Goal: Transaction & Acquisition: Purchase product/service

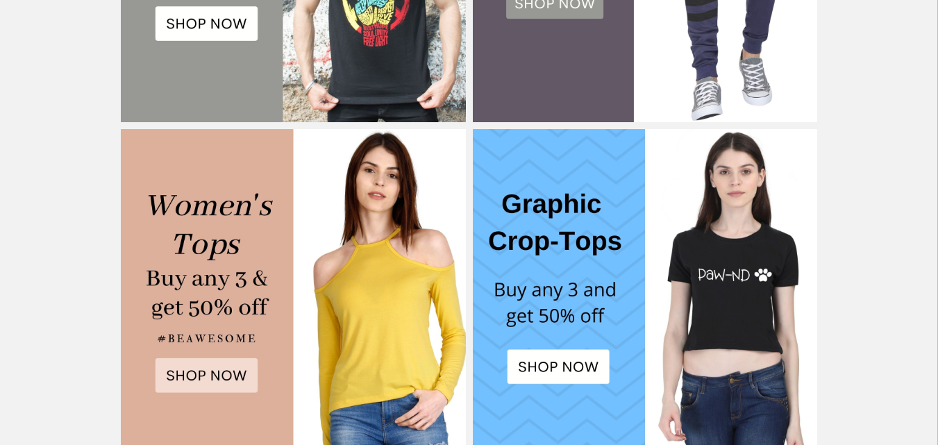
scroll to position [764, 0]
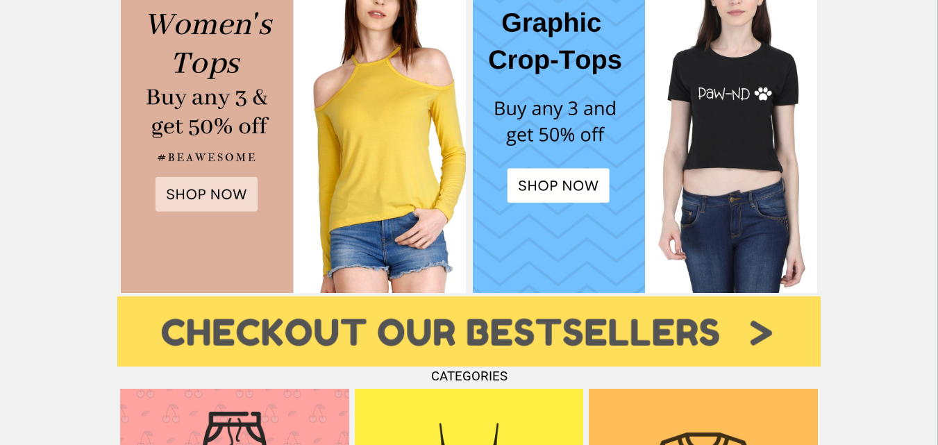
click at [223, 183] on img at bounding box center [293, 120] width 345 height 345
click at [583, 182] on img at bounding box center [645, 120] width 345 height 345
click at [205, 119] on img at bounding box center [293, 120] width 345 height 345
click at [188, 191] on img at bounding box center [293, 120] width 345 height 345
click at [554, 174] on img at bounding box center [645, 120] width 345 height 345
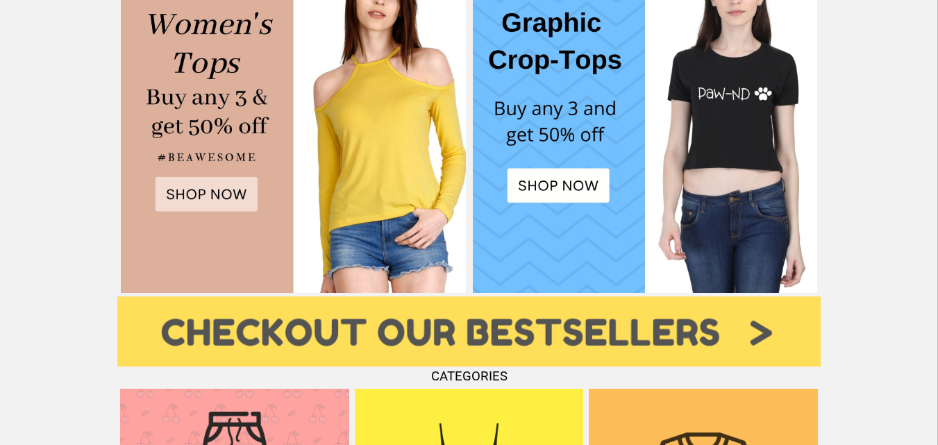
scroll to position [1042, 0]
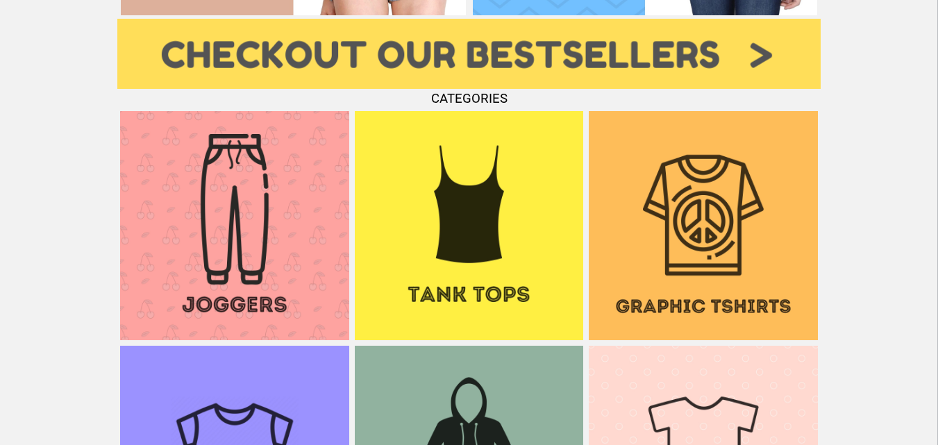
click at [289, 242] on img at bounding box center [234, 225] width 229 height 229
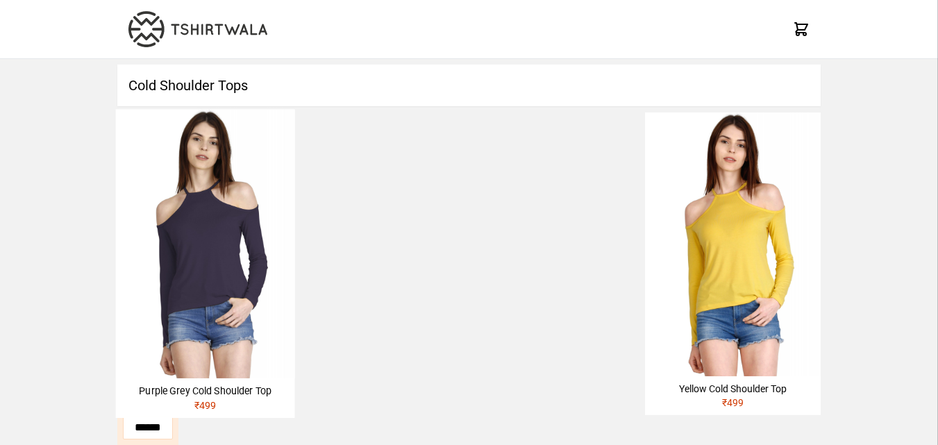
click at [197, 249] on img at bounding box center [204, 243] width 179 height 269
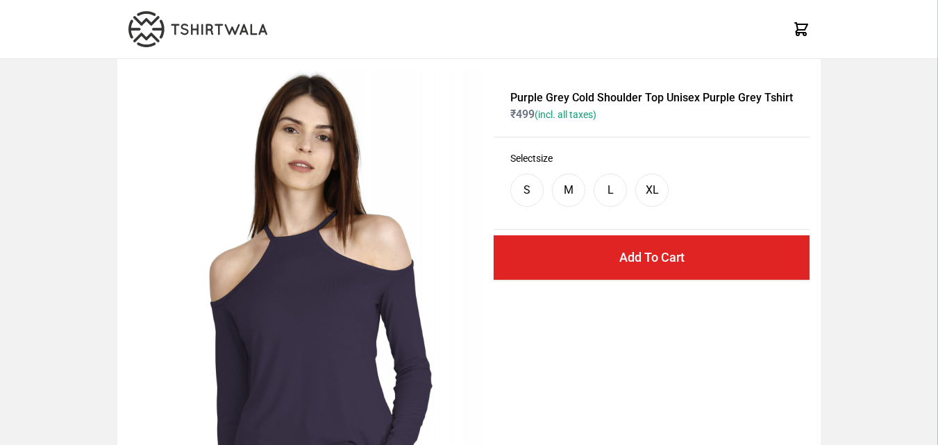
click at [590, 191] on div "S M L XL" at bounding box center [651, 190] width 283 height 50
click at [580, 191] on div "M" at bounding box center [568, 190] width 33 height 33
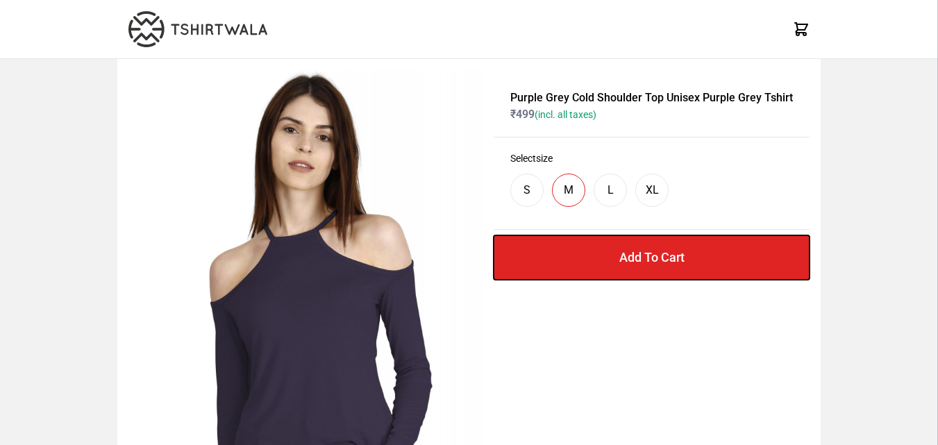
click at [567, 244] on button "Add To Cart" at bounding box center [652, 257] width 316 height 44
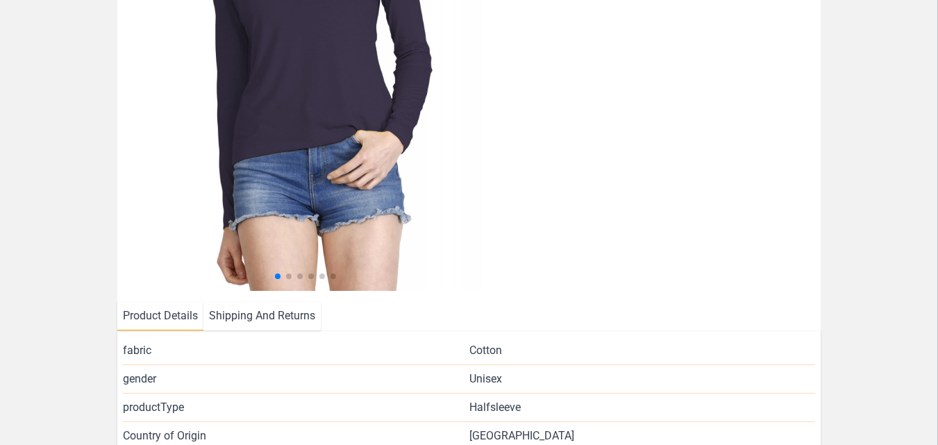
scroll to position [308, 0]
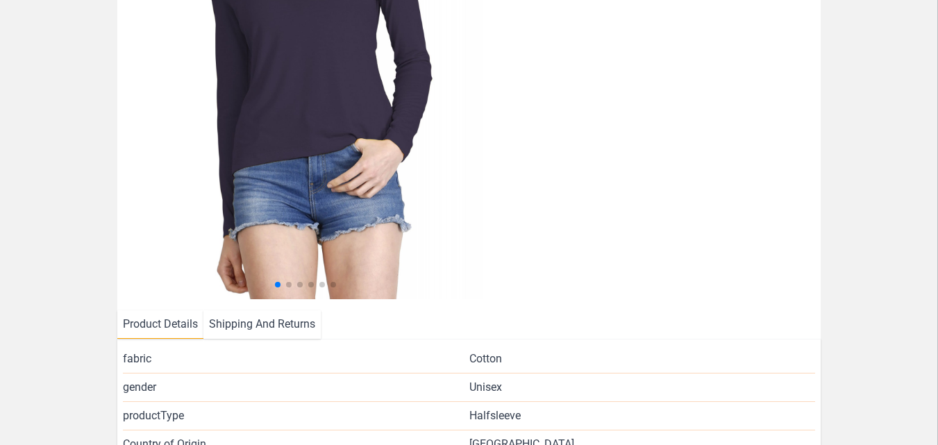
click at [247, 329] on li "Shipping And Returns" at bounding box center [261, 324] width 117 height 28
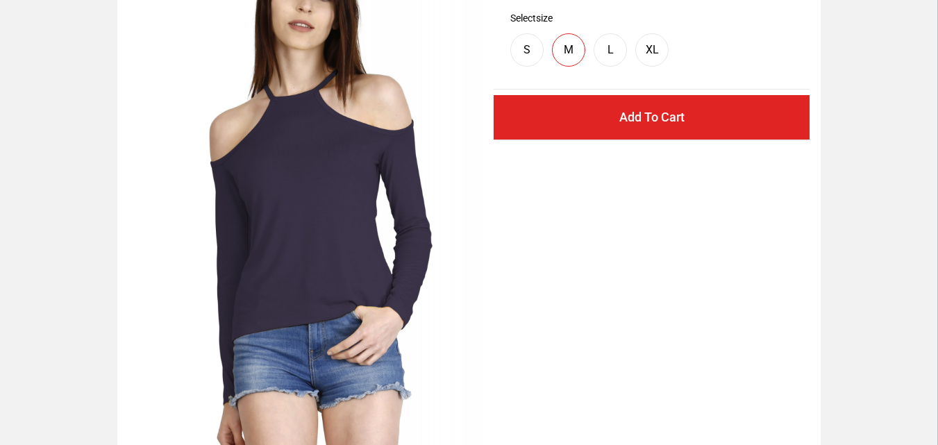
scroll to position [0, 0]
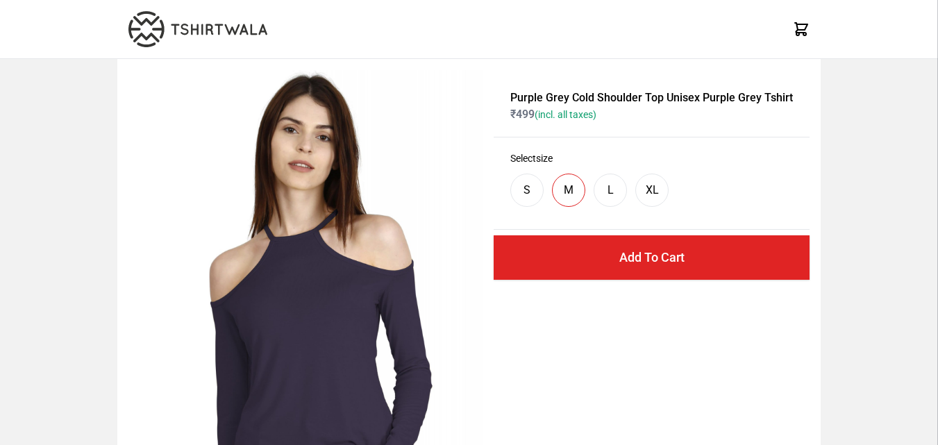
click at [567, 180] on div "M" at bounding box center [568, 190] width 33 height 33
click at [620, 192] on div "L" at bounding box center [610, 190] width 33 height 33
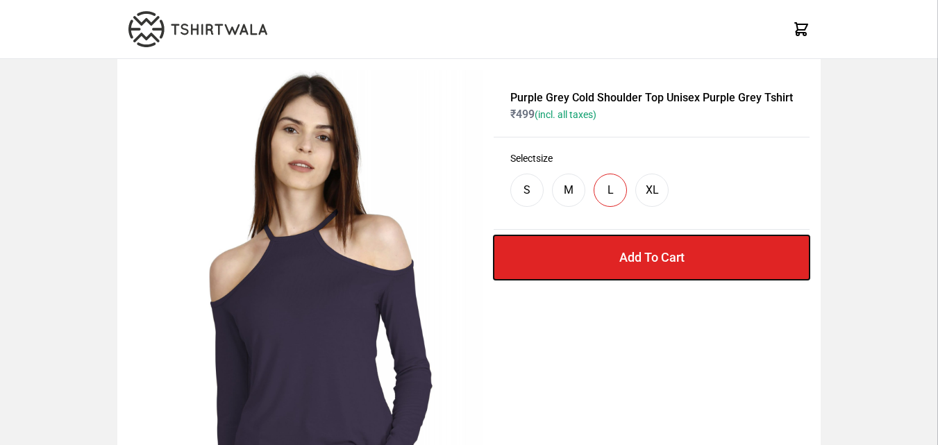
click at [639, 258] on button "Add To Cart" at bounding box center [652, 257] width 316 height 44
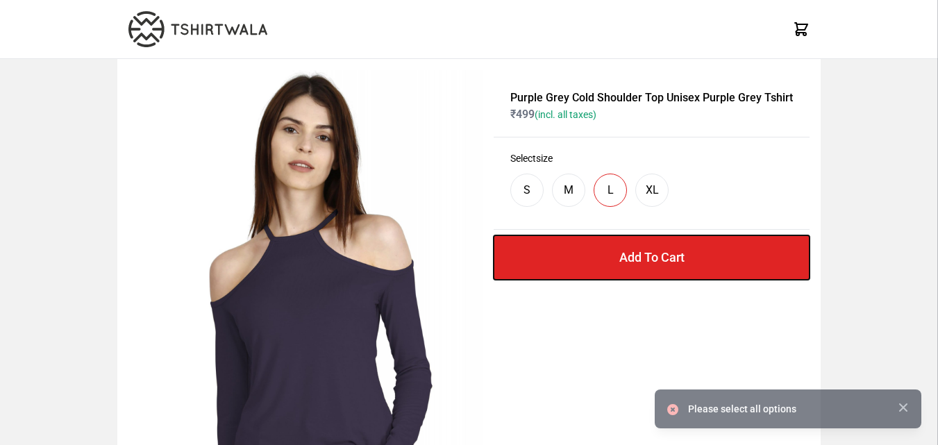
click at [639, 258] on button "Add To Cart" at bounding box center [652, 257] width 316 height 44
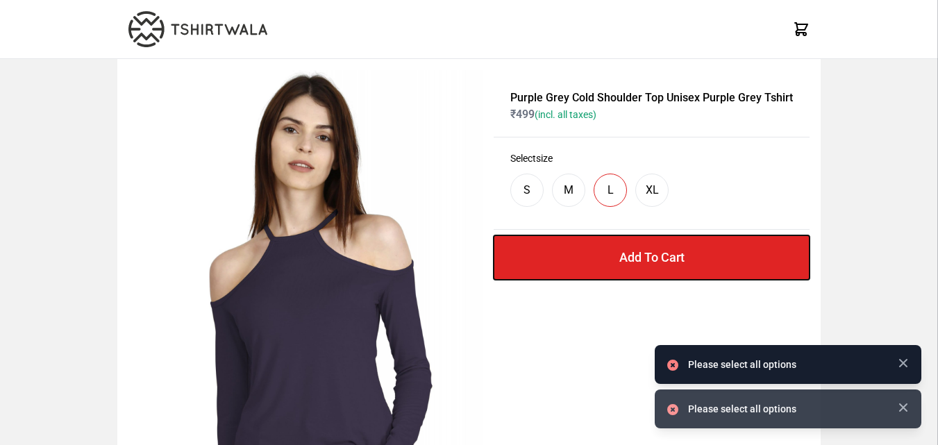
click at [639, 258] on button "Add To Cart" at bounding box center [652, 257] width 316 height 44
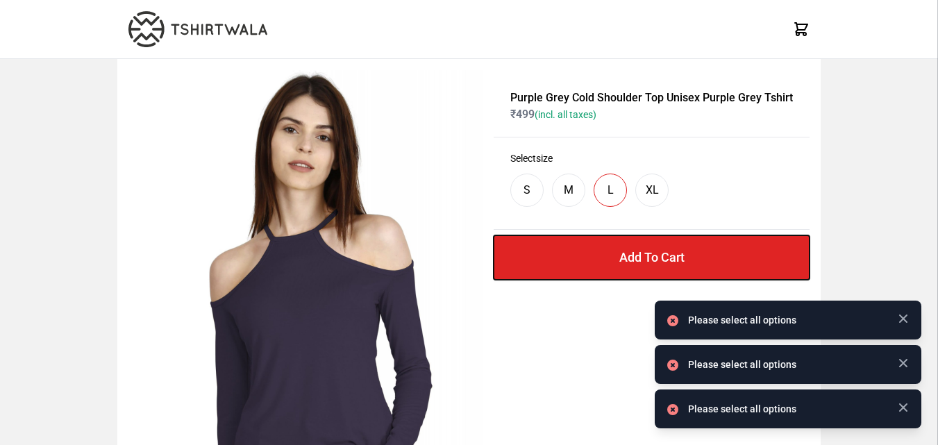
click at [639, 258] on button "Add To Cart" at bounding box center [652, 257] width 316 height 44
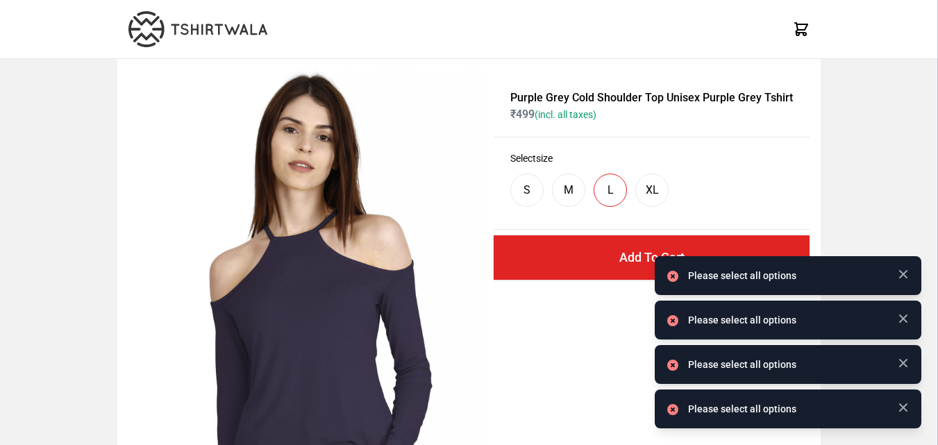
click at [913, 274] on div "Please select all options" at bounding box center [788, 275] width 267 height 39
click at [897, 277] on div "Purple Grey Cold Shoulder Top Unisex Purple Grey Tshirt ₹ 499 (incl. all taxes)…" at bounding box center [469, 392] width 938 height 666
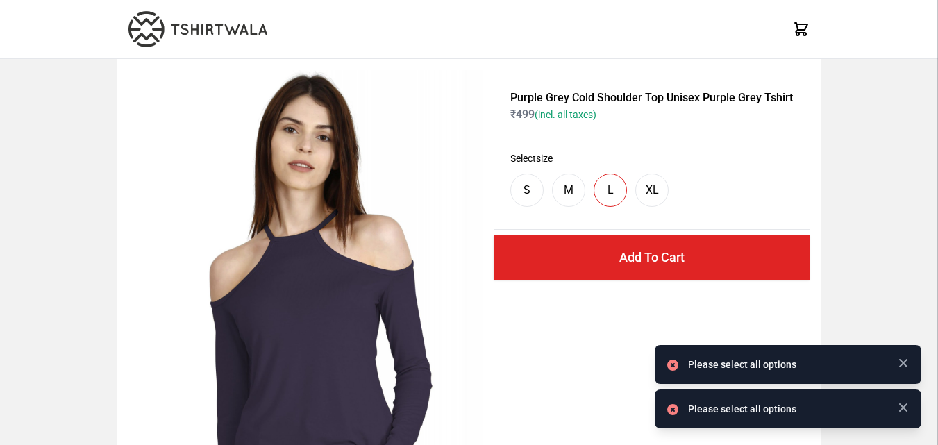
click at [900, 325] on div "Purple Grey Cold Shoulder Top Unisex Purple Grey Tshirt ₹ 499 (incl. all taxes)…" at bounding box center [469, 392] width 938 height 666
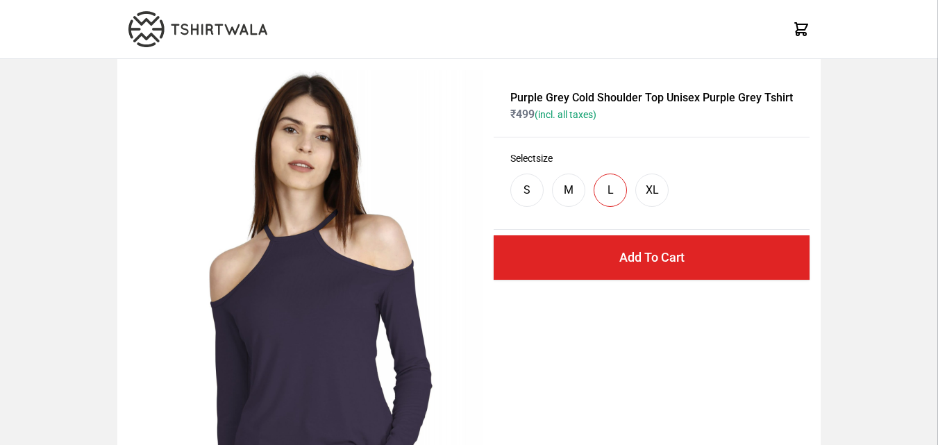
click at [905, 406] on div "Purple Grey Cold Shoulder Top Unisex Purple Grey Tshirt ₹ 499 (incl. all taxes)…" at bounding box center [469, 392] width 938 height 666
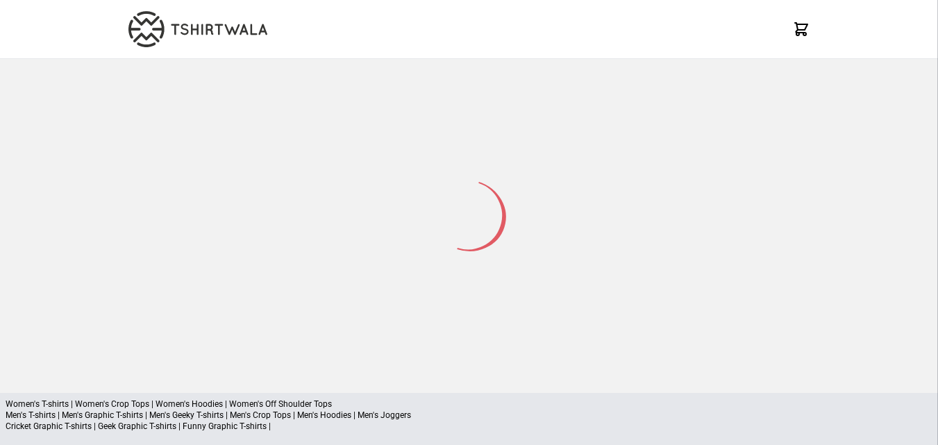
select select "*********"
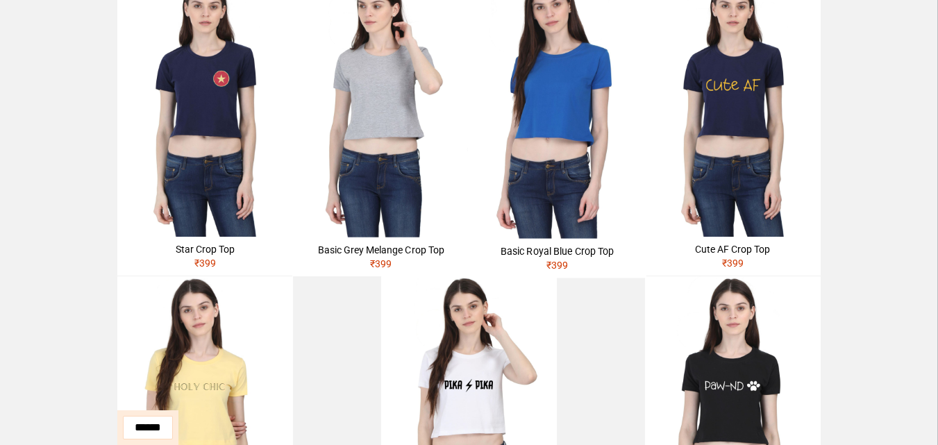
click at [381, 210] on img at bounding box center [381, 104] width 176 height 265
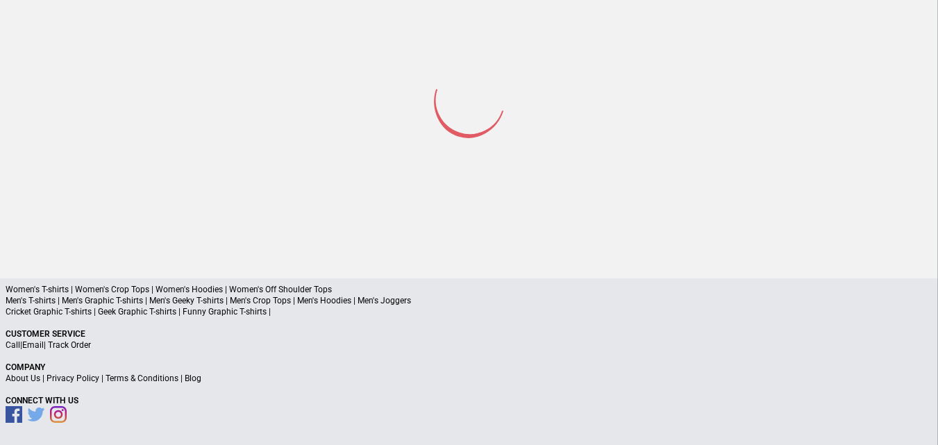
scroll to position [115, 0]
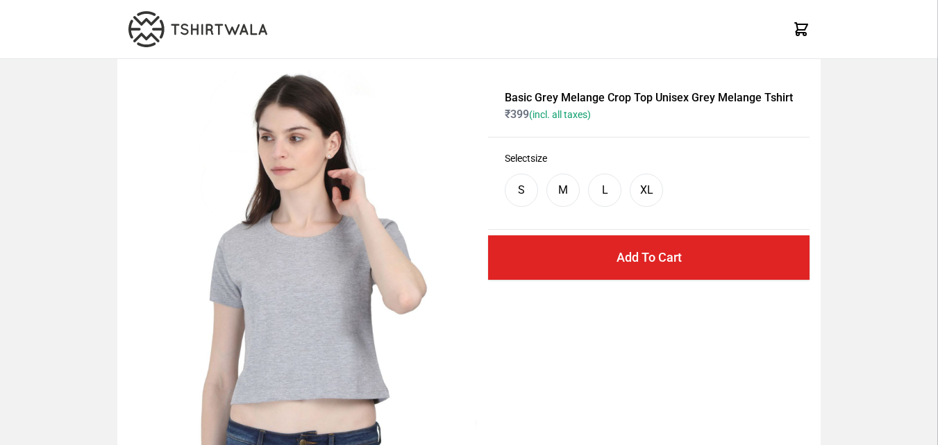
click at [576, 186] on div "M" at bounding box center [563, 190] width 33 height 33
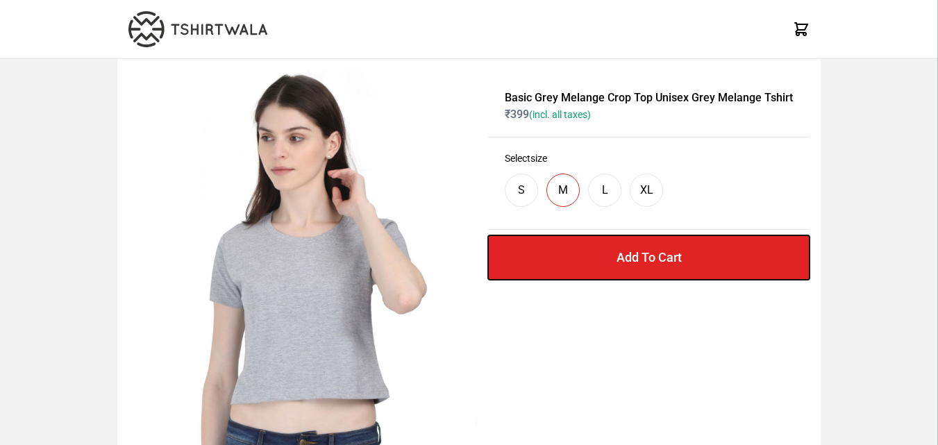
click at [606, 259] on button "Add To Cart" at bounding box center [649, 257] width 322 height 44
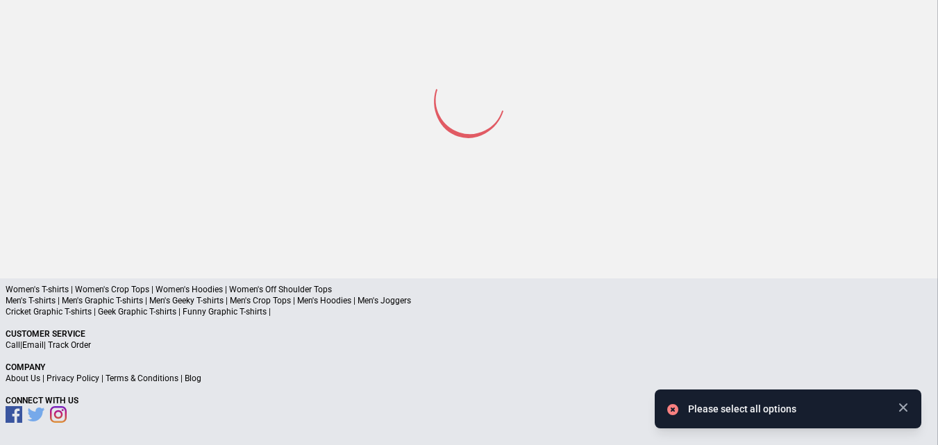
select select "*********"
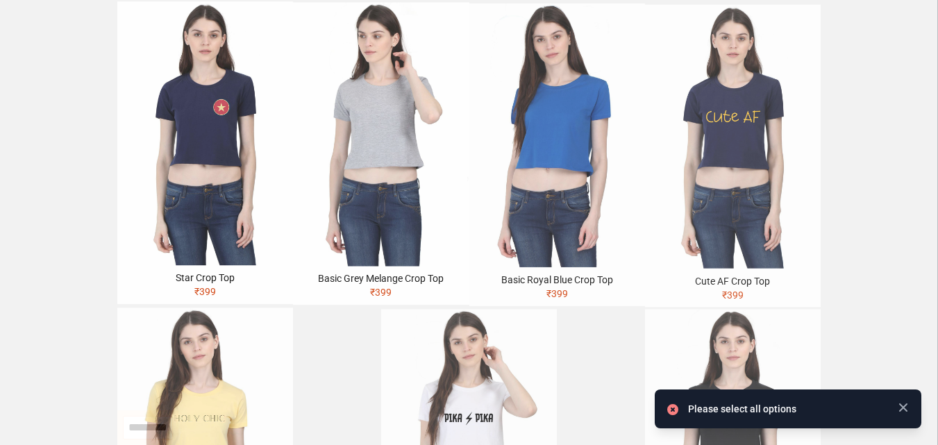
scroll to position [139, 0]
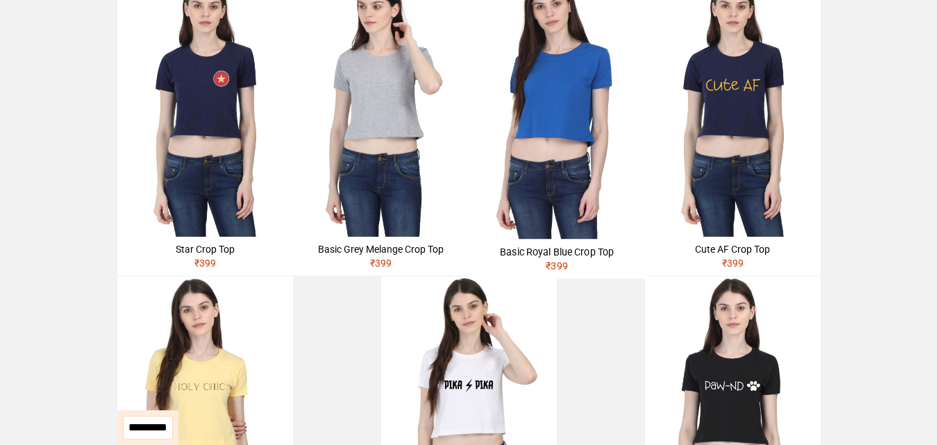
click at [595, 222] on img at bounding box center [556, 104] width 179 height 269
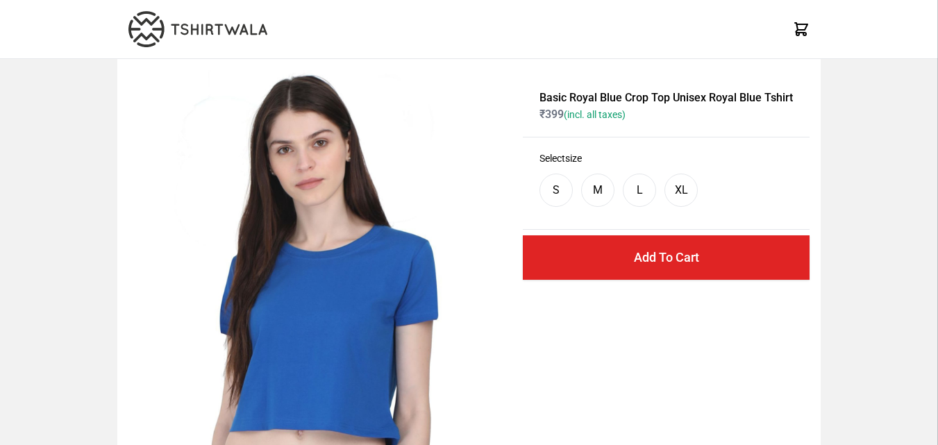
click at [590, 182] on div "M" at bounding box center [597, 190] width 33 height 33
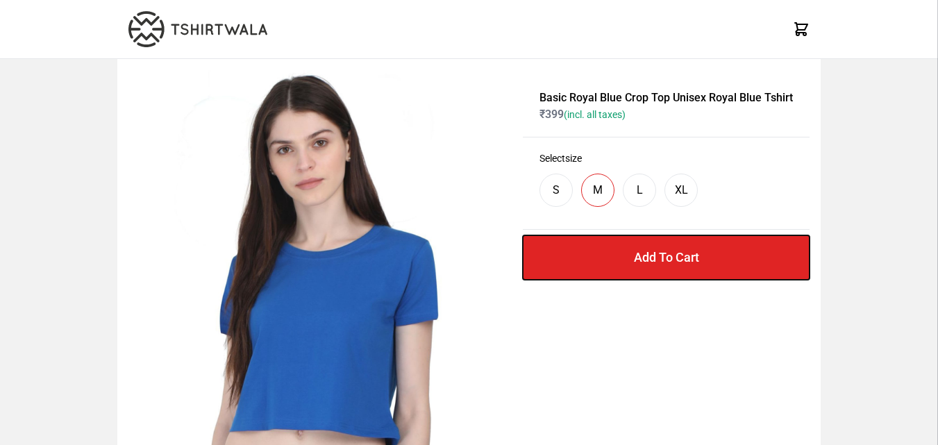
click at [623, 239] on button "Add To Cart" at bounding box center [666, 257] width 287 height 44
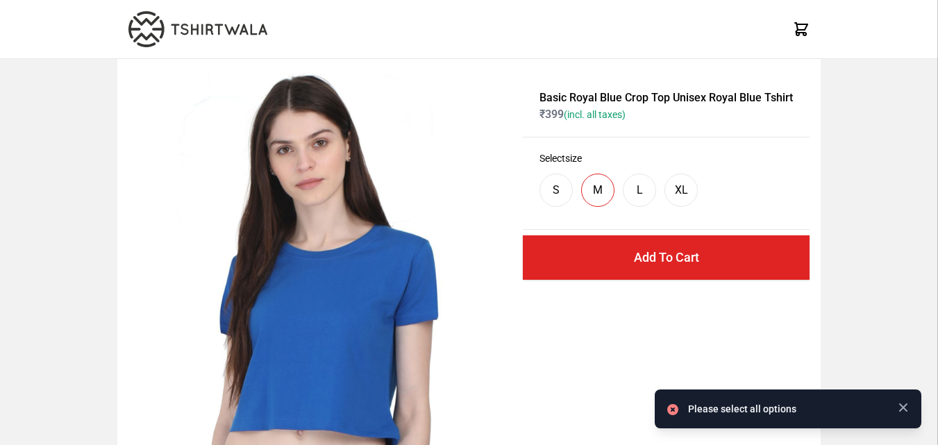
select select "*********"
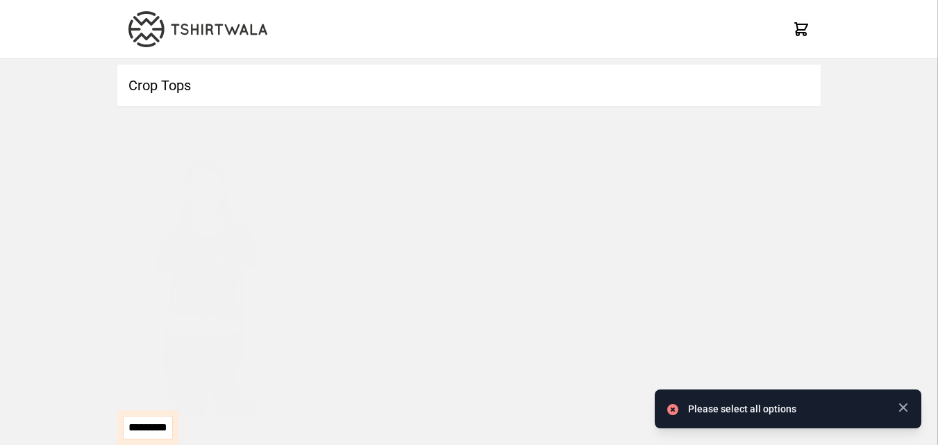
scroll to position [139, 0]
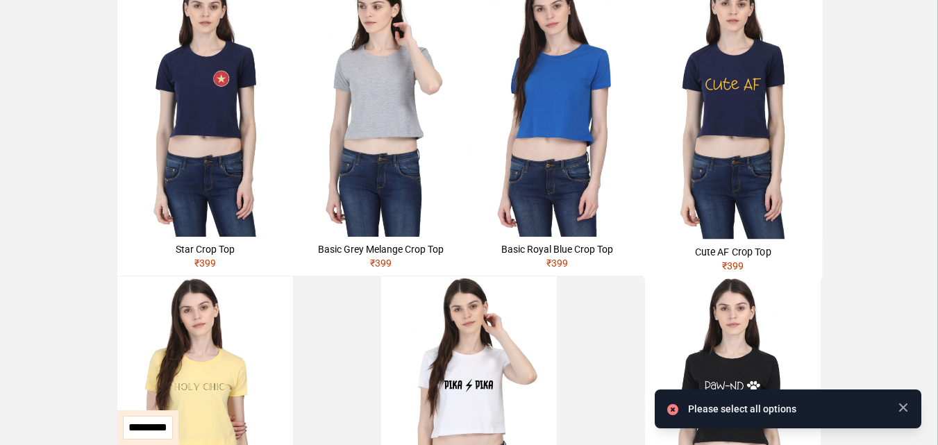
click at [662, 160] on img at bounding box center [732, 104] width 179 height 269
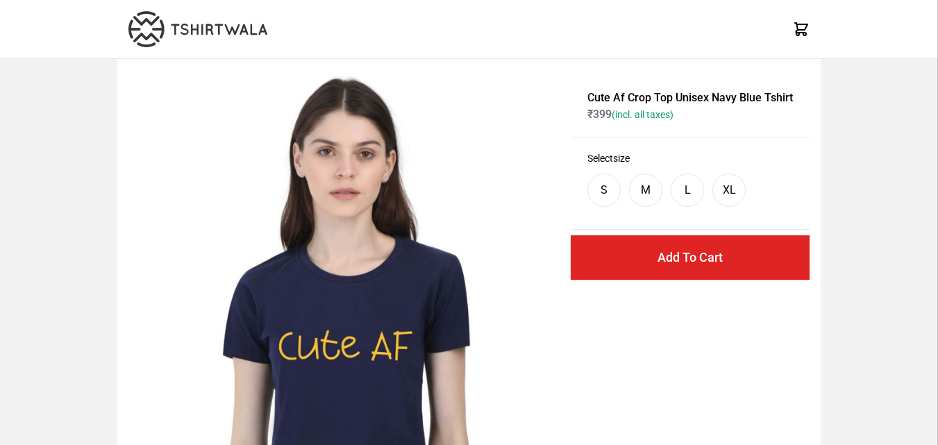
click at [647, 194] on div "M" at bounding box center [646, 190] width 10 height 17
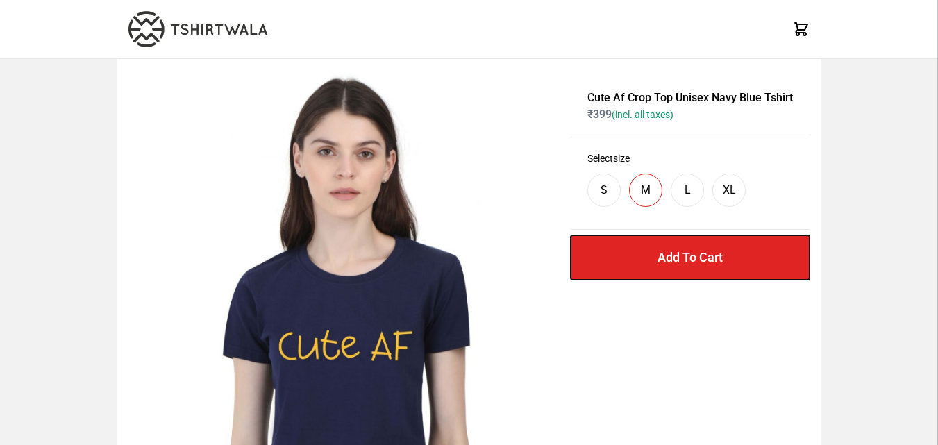
click at [660, 249] on button "Add To Cart" at bounding box center [690, 257] width 239 height 44
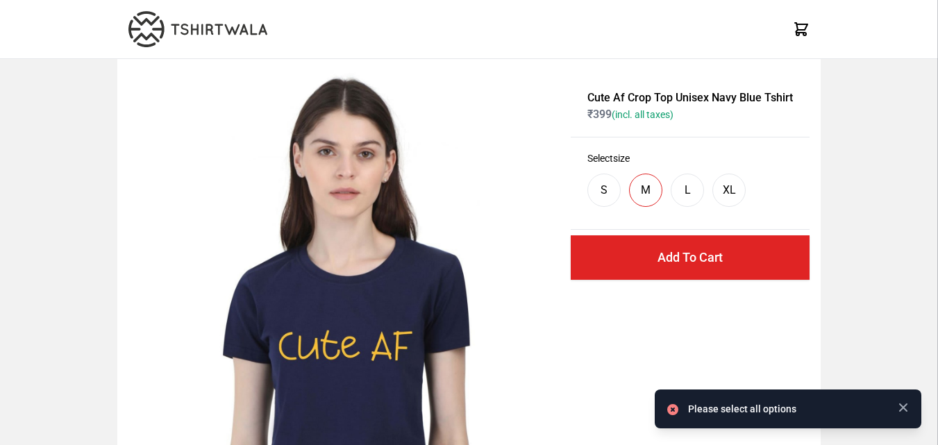
select select "*********"
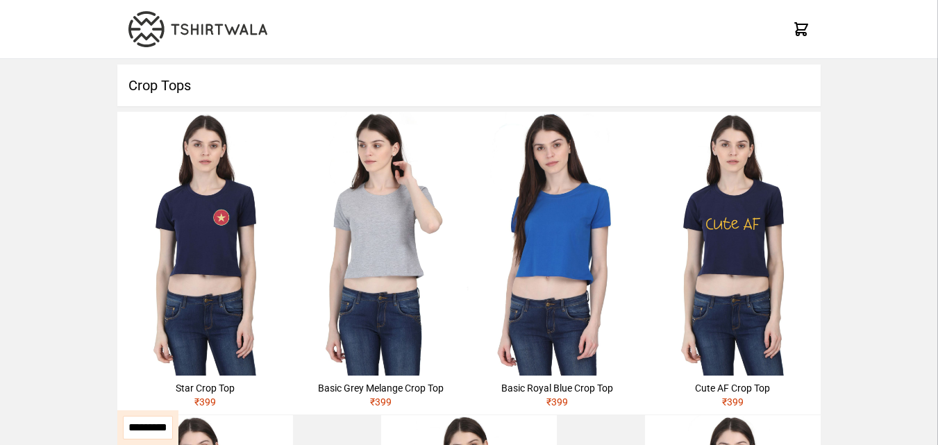
click at [796, 31] on icon at bounding box center [801, 29] width 17 height 17
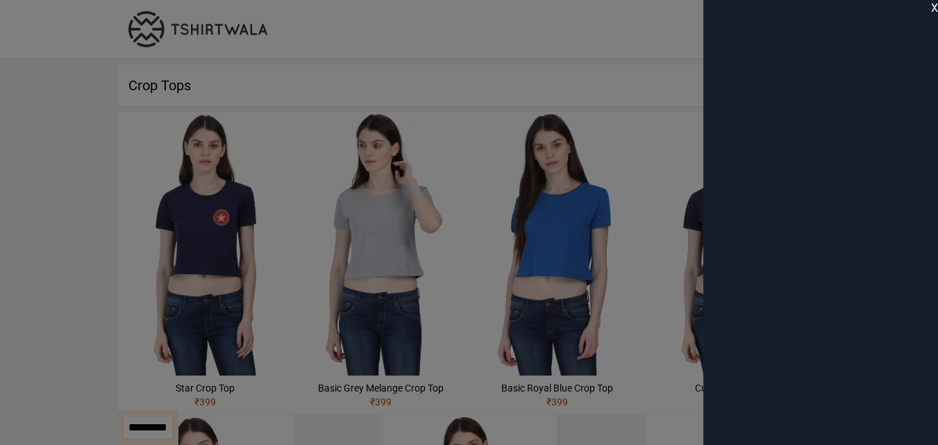
click at [932, 7] on span "X" at bounding box center [934, 8] width 7 height 17
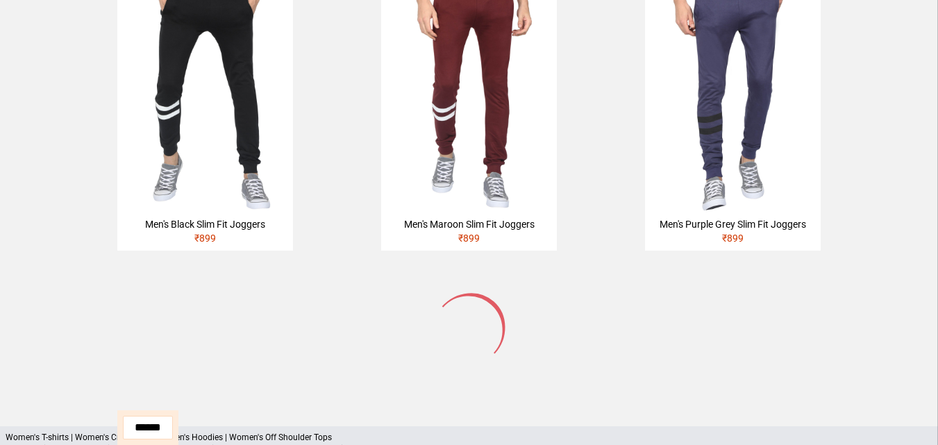
scroll to position [208, 0]
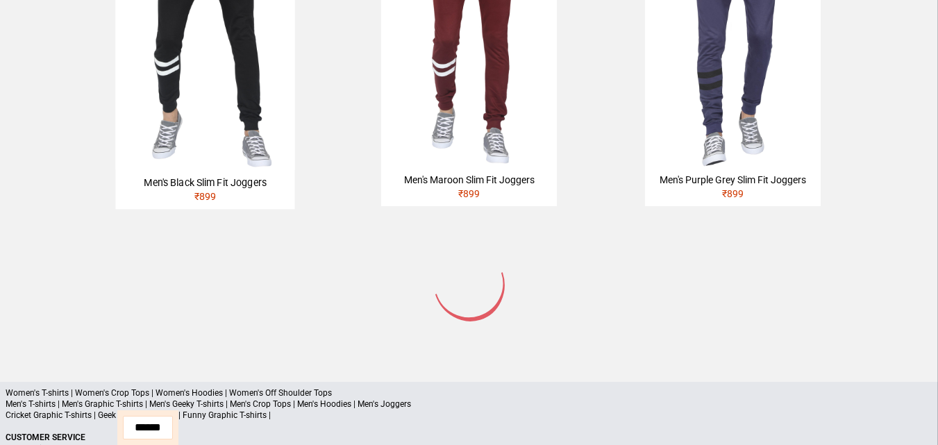
click at [236, 97] on img at bounding box center [204, 35] width 179 height 269
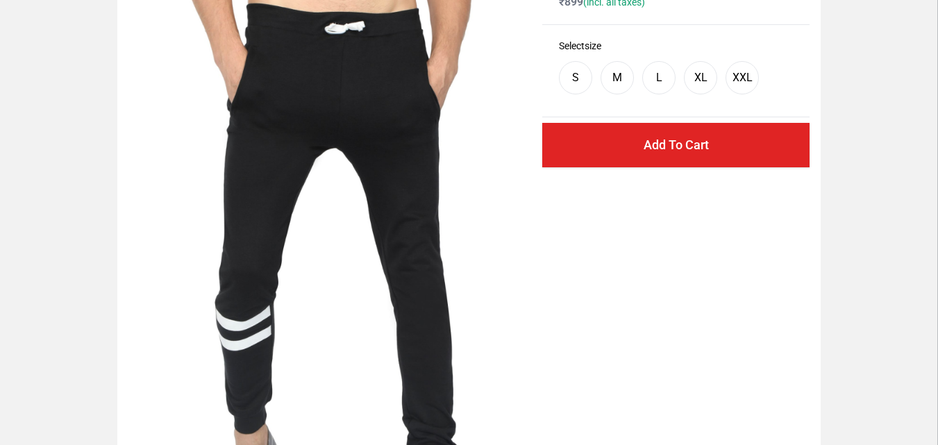
scroll to position [139, 0]
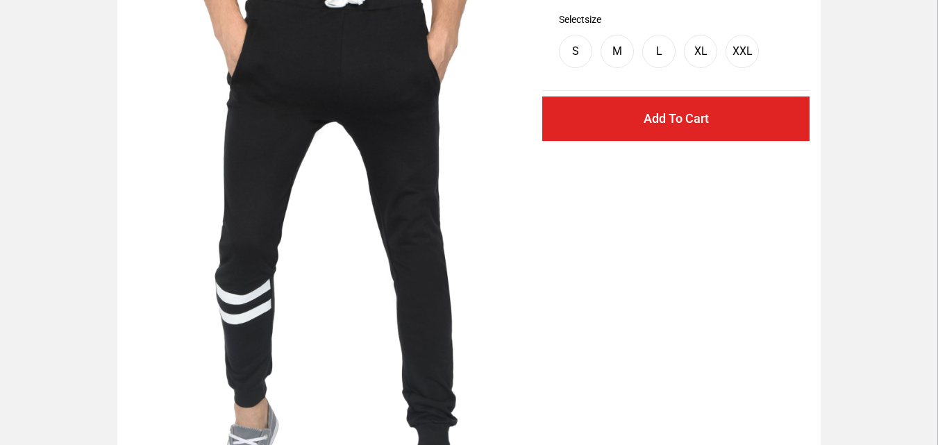
click at [663, 47] on div "L" at bounding box center [658, 51] width 33 height 33
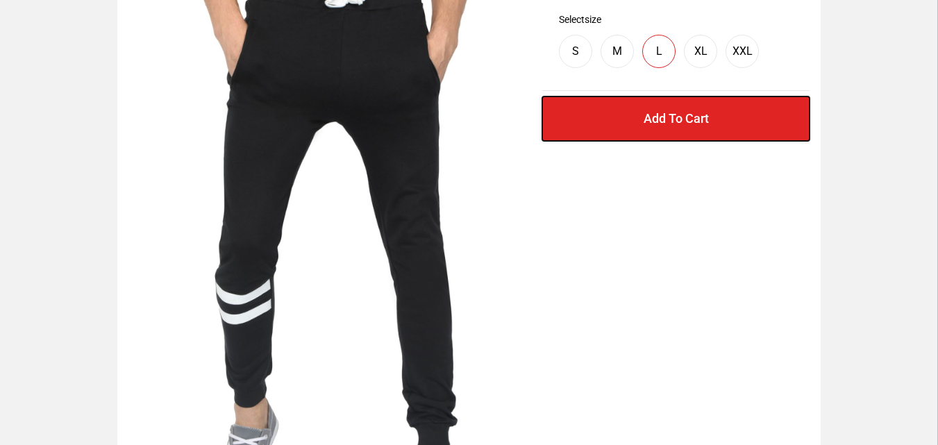
click at [643, 117] on button "Add To Cart" at bounding box center [675, 119] width 267 height 44
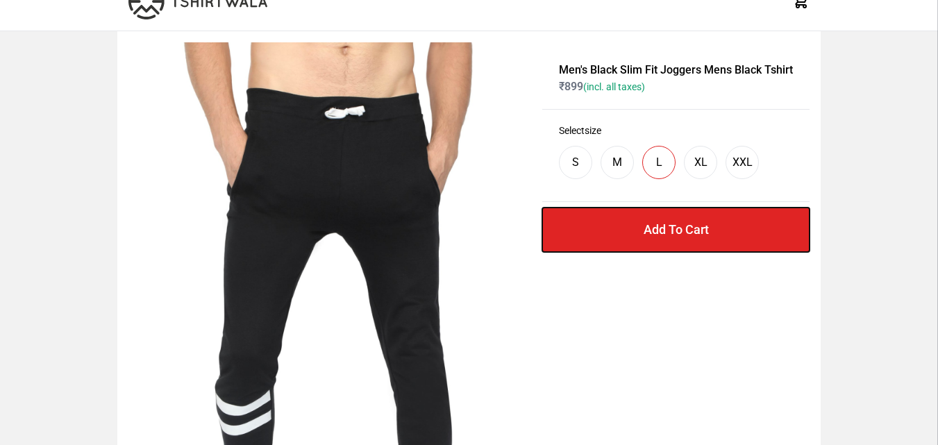
scroll to position [0, 0]
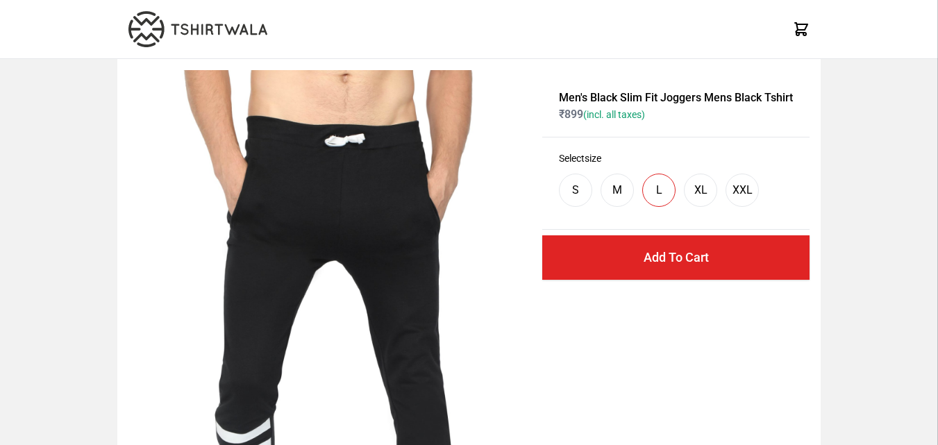
scroll to position [115, 0]
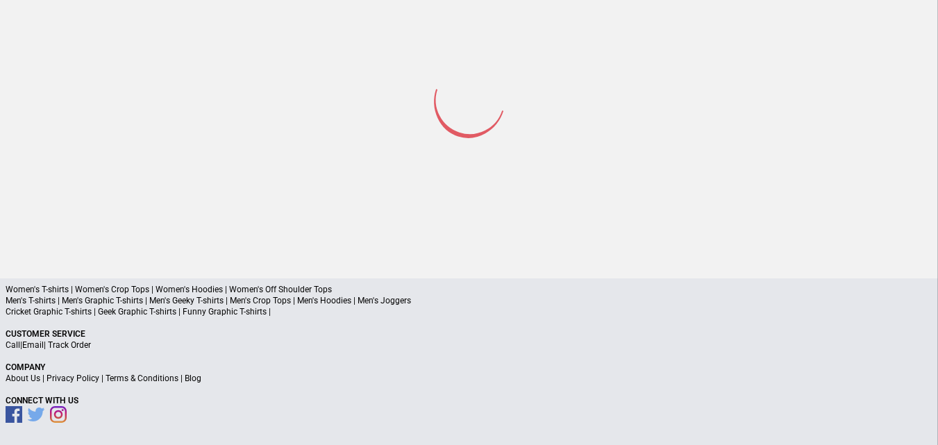
select select "*********"
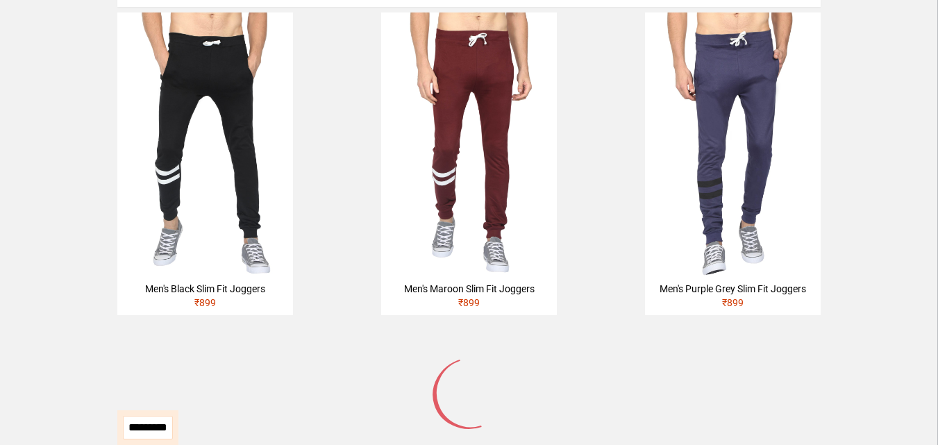
scroll to position [0, 0]
